Goal: Task Accomplishment & Management: Manage account settings

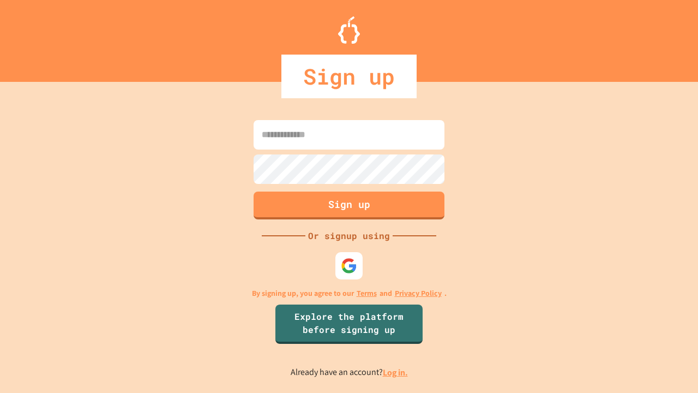
click at [396, 372] on link "Log in." at bounding box center [395, 372] width 25 height 11
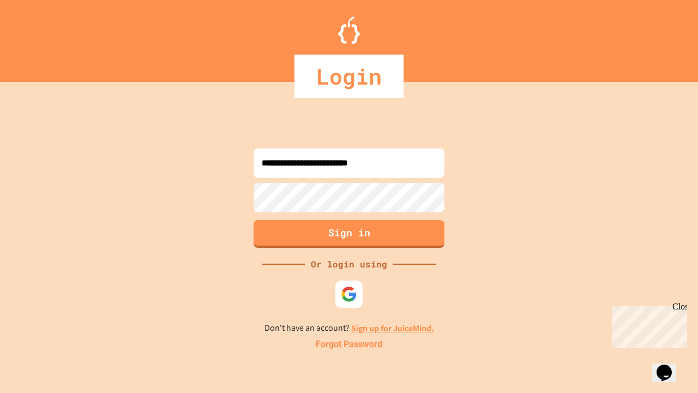
type input "**********"
